Goal: Task Accomplishment & Management: Complete application form

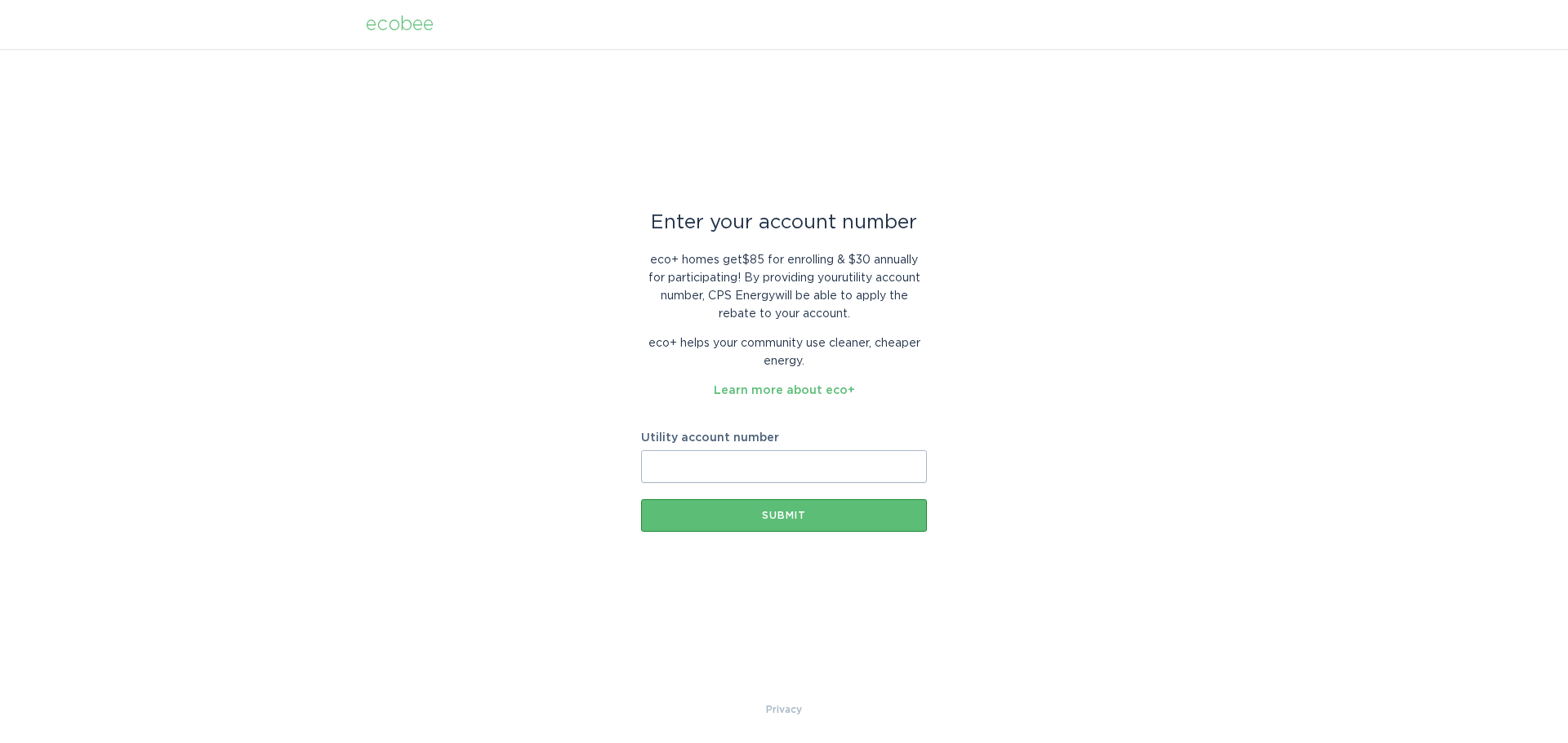
click at [733, 463] on input "Utility account number" at bounding box center [784, 467] width 286 height 32
paste input "[PHONE_NUMBER]"
type input "[PHONE_NUMBER]"
click at [768, 514] on div "Submit" at bounding box center [784, 515] width 270 height 9
